Goal: Information Seeking & Learning: Learn about a topic

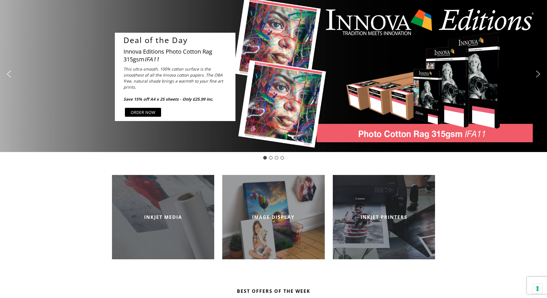
click at [156, 221] on div "INKJET MEDIA" at bounding box center [163, 217] width 103 height 84
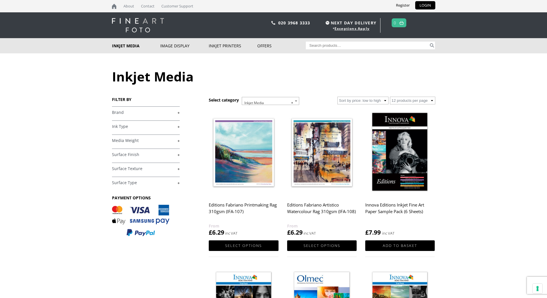
click at [331, 45] on input "Search for:" at bounding box center [367, 46] width 123 height 8
type input "44 inch"
click at [429, 42] on button "Search" at bounding box center [432, 46] width 7 height 8
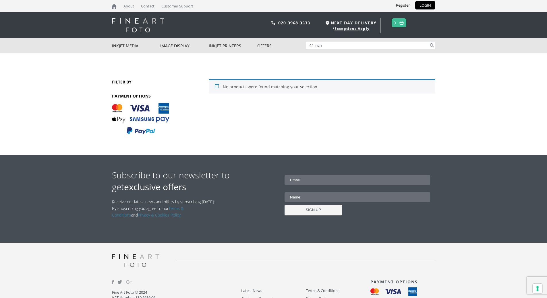
drag, startPoint x: 364, startPoint y: 163, endPoint x: 366, endPoint y: 159, distance: 5.4
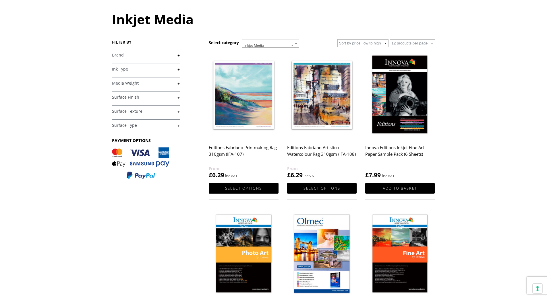
click at [127, 126] on link "+" at bounding box center [146, 125] width 68 height 5
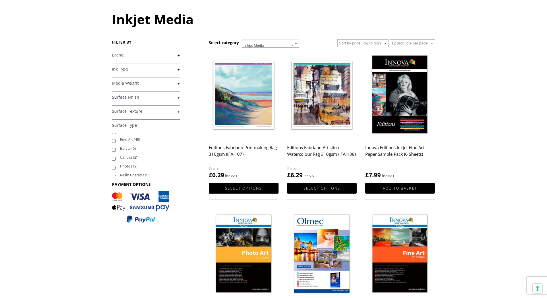
scroll to position [10, 0]
click at [114, 165] on input "Photo (19)" at bounding box center [114, 165] width 4 height 4
checkbox input "true"
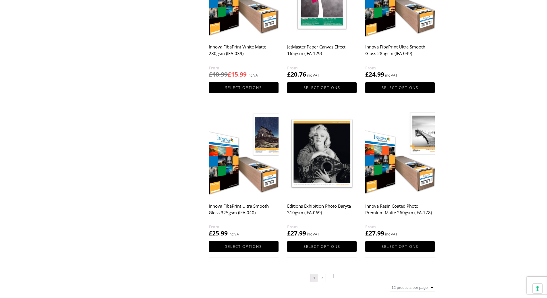
scroll to position [603, 0]
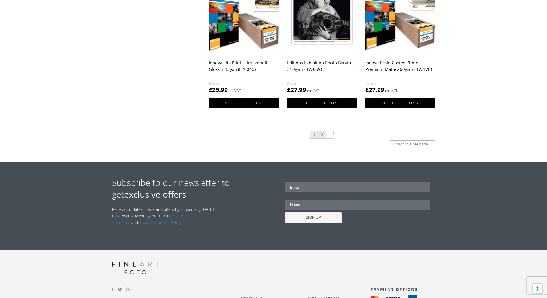
click at [320, 133] on link "2" at bounding box center [321, 134] width 7 height 7
